Goal: Understand process/instructions

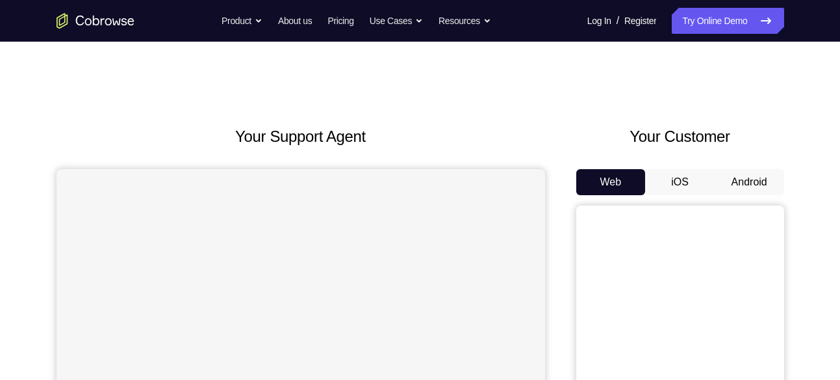
click at [759, 183] on button "Android" at bounding box center [750, 182] width 70 height 26
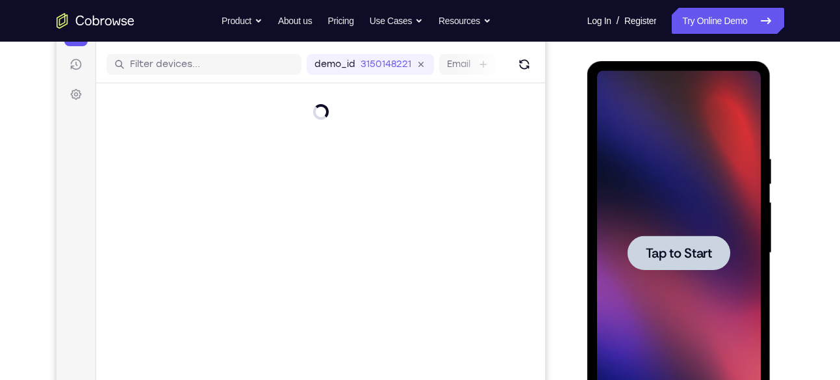
scroll to position [200, 0]
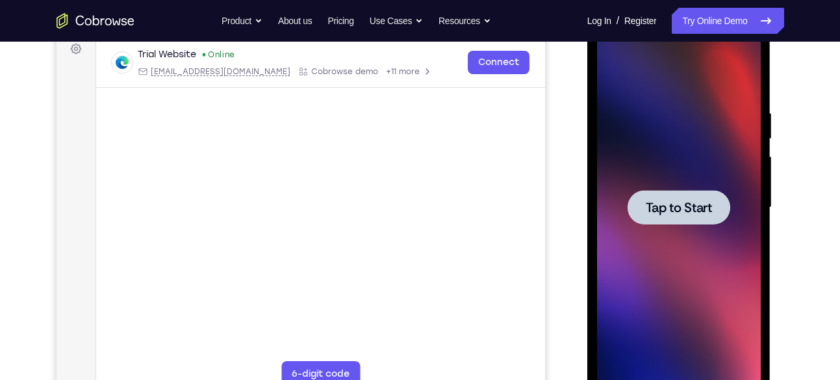
click at [686, 202] on span "Tap to Start" at bounding box center [679, 207] width 66 height 13
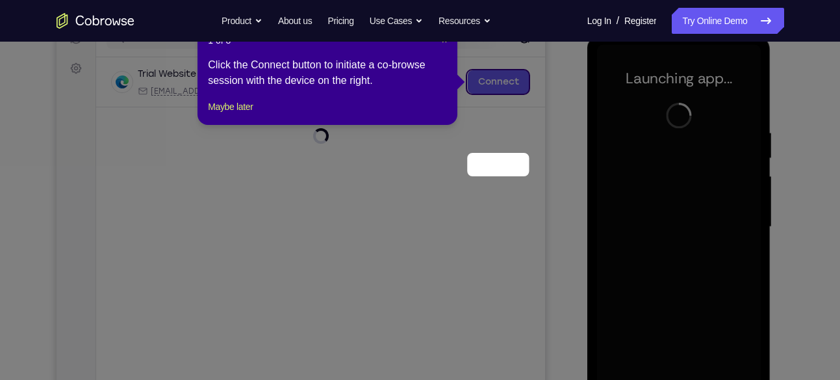
scroll to position [97, 0]
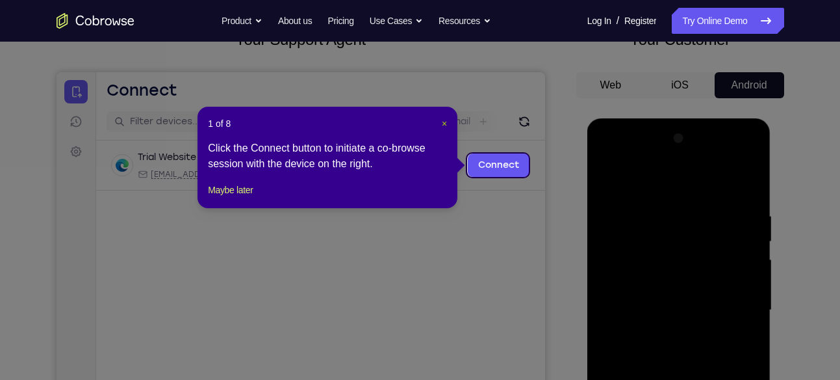
click at [445, 125] on span "×" at bounding box center [444, 123] width 5 height 10
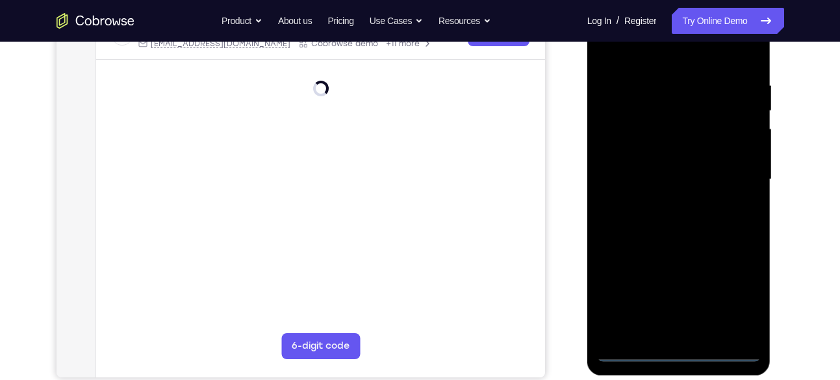
scroll to position [228, 0]
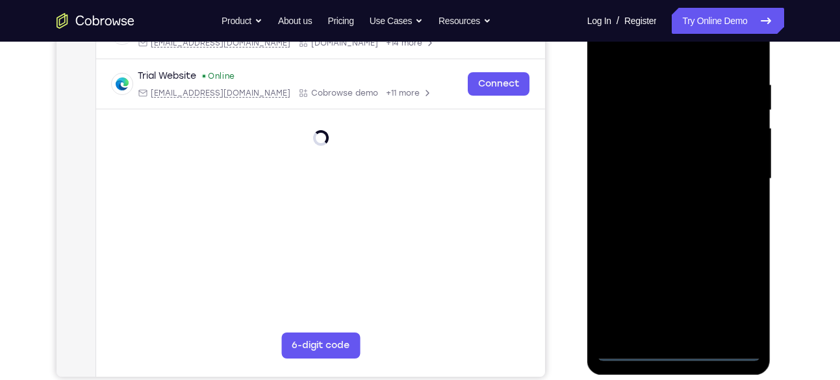
click at [682, 351] on div at bounding box center [679, 179] width 164 height 364
click at [736, 292] on div at bounding box center [679, 179] width 164 height 364
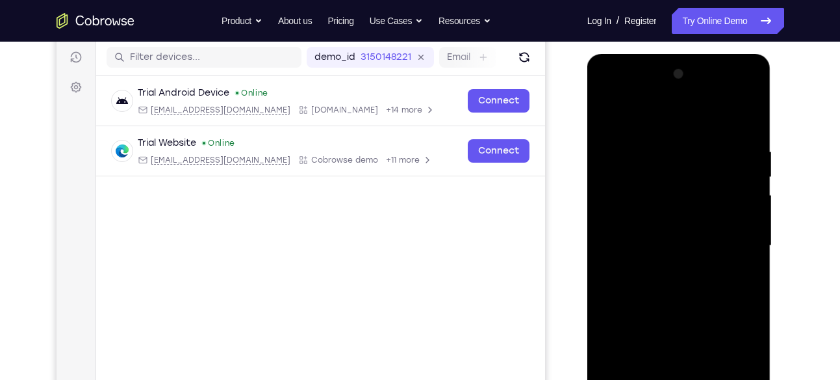
scroll to position [162, 0]
click at [608, 93] on div at bounding box center [679, 245] width 164 height 364
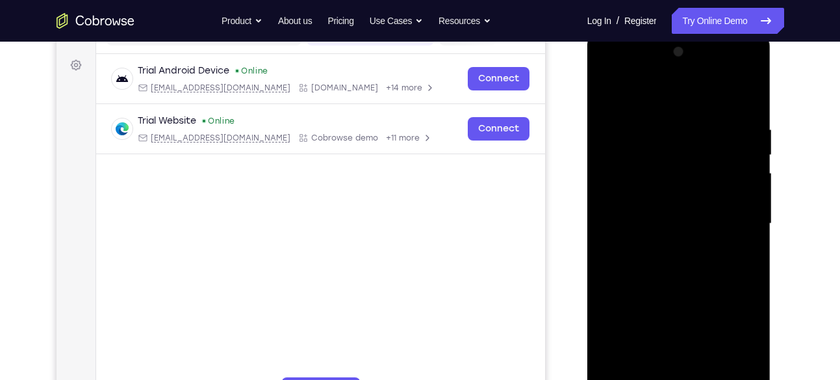
scroll to position [184, 0]
click at [734, 213] on div at bounding box center [679, 223] width 164 height 364
click at [661, 246] on div at bounding box center [679, 223] width 164 height 364
click at [663, 198] on div at bounding box center [679, 223] width 164 height 364
click at [663, 214] on div at bounding box center [679, 223] width 164 height 364
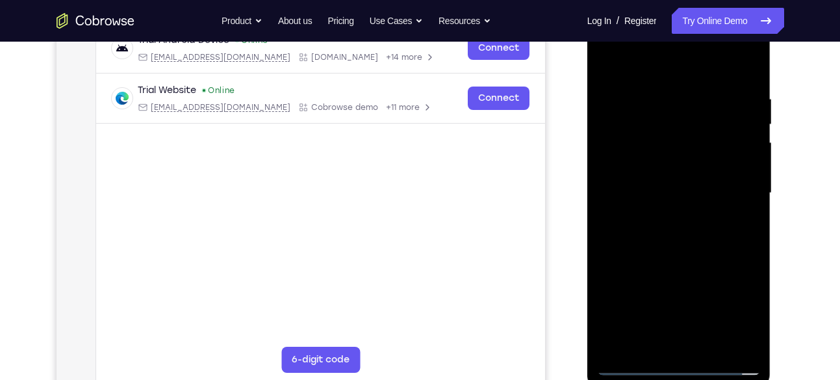
scroll to position [214, 0]
click at [614, 152] on div at bounding box center [679, 192] width 164 height 364
click at [640, 215] on div at bounding box center [679, 192] width 164 height 364
